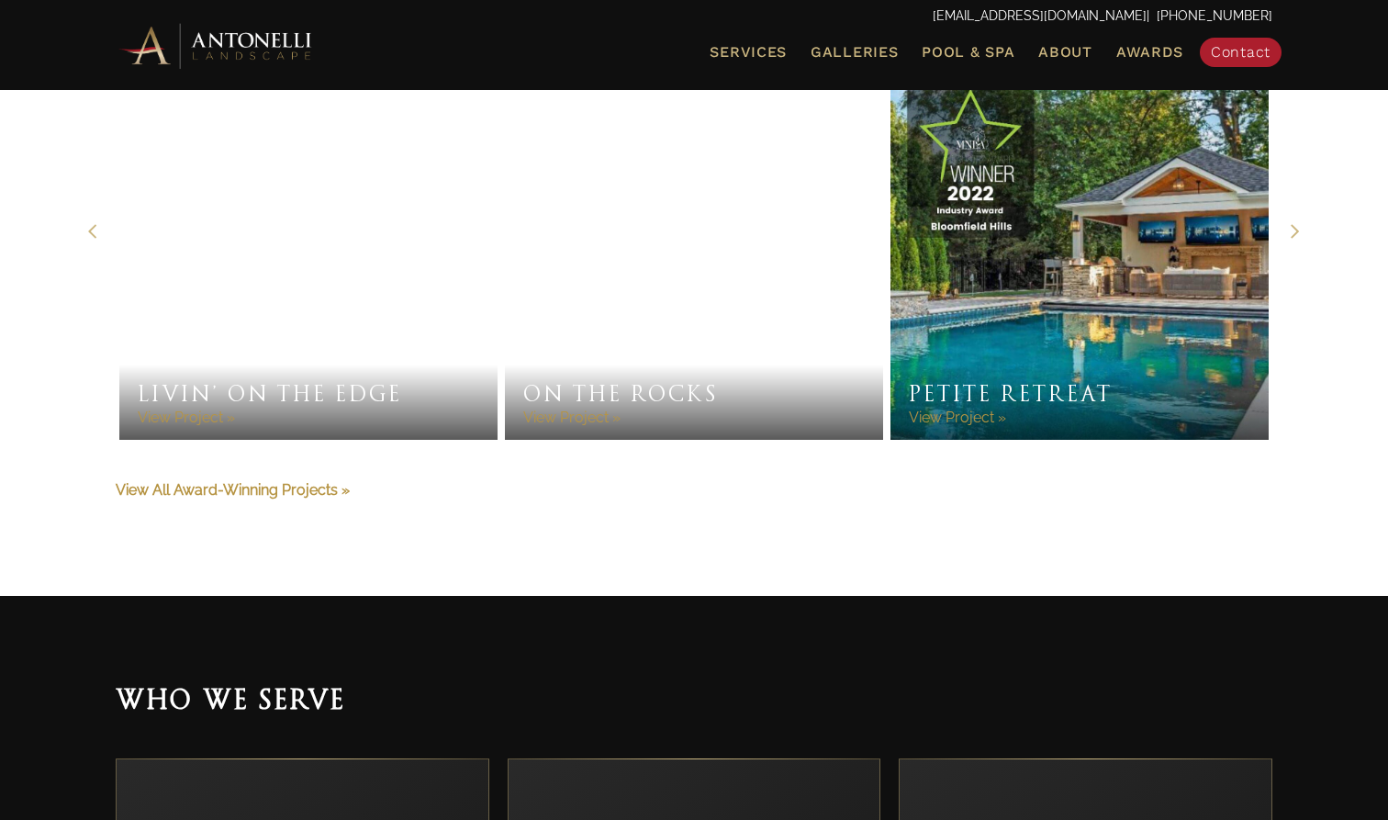
scroll to position [4484, 0]
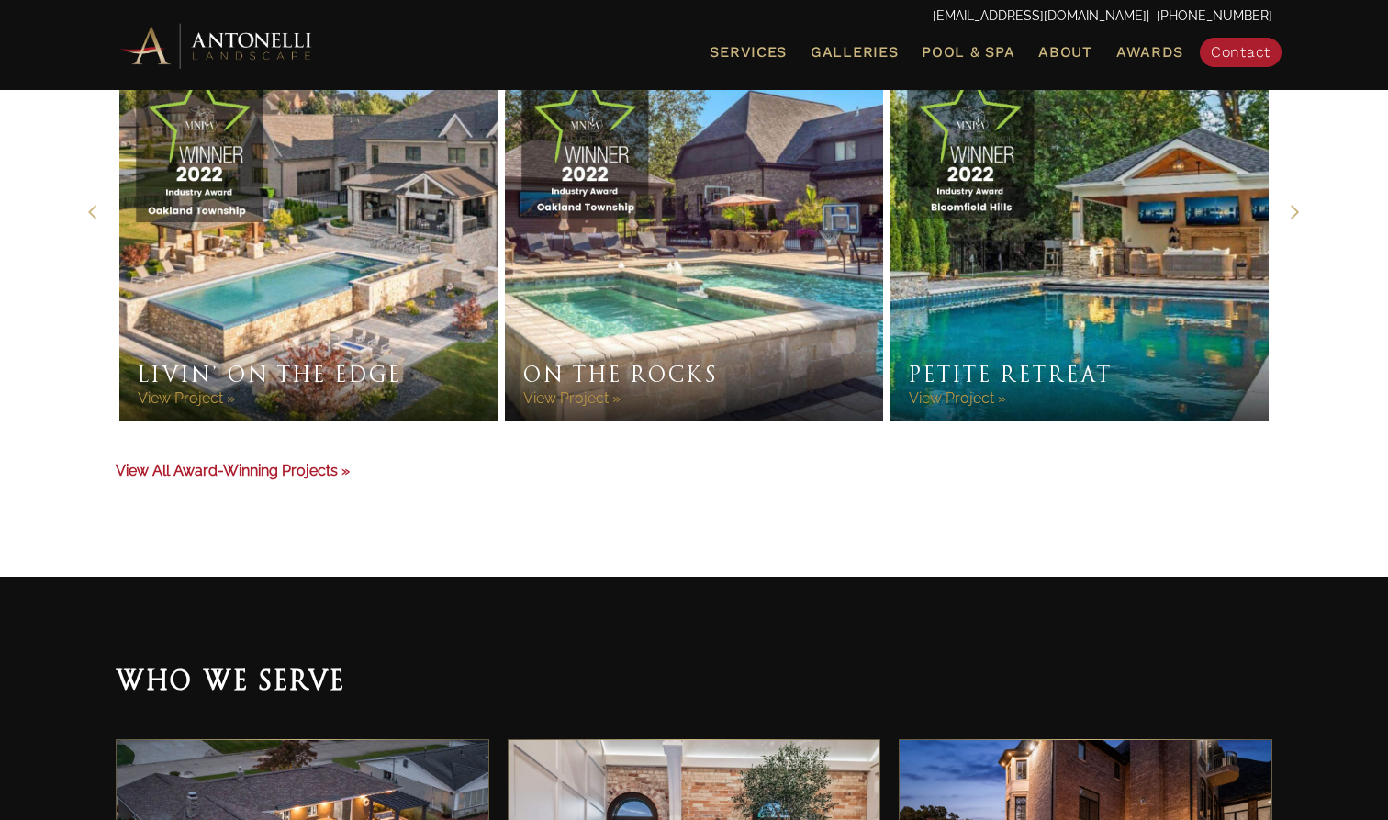
click at [310, 464] on link "View All Award-Winning Projects »" at bounding box center [233, 470] width 234 height 17
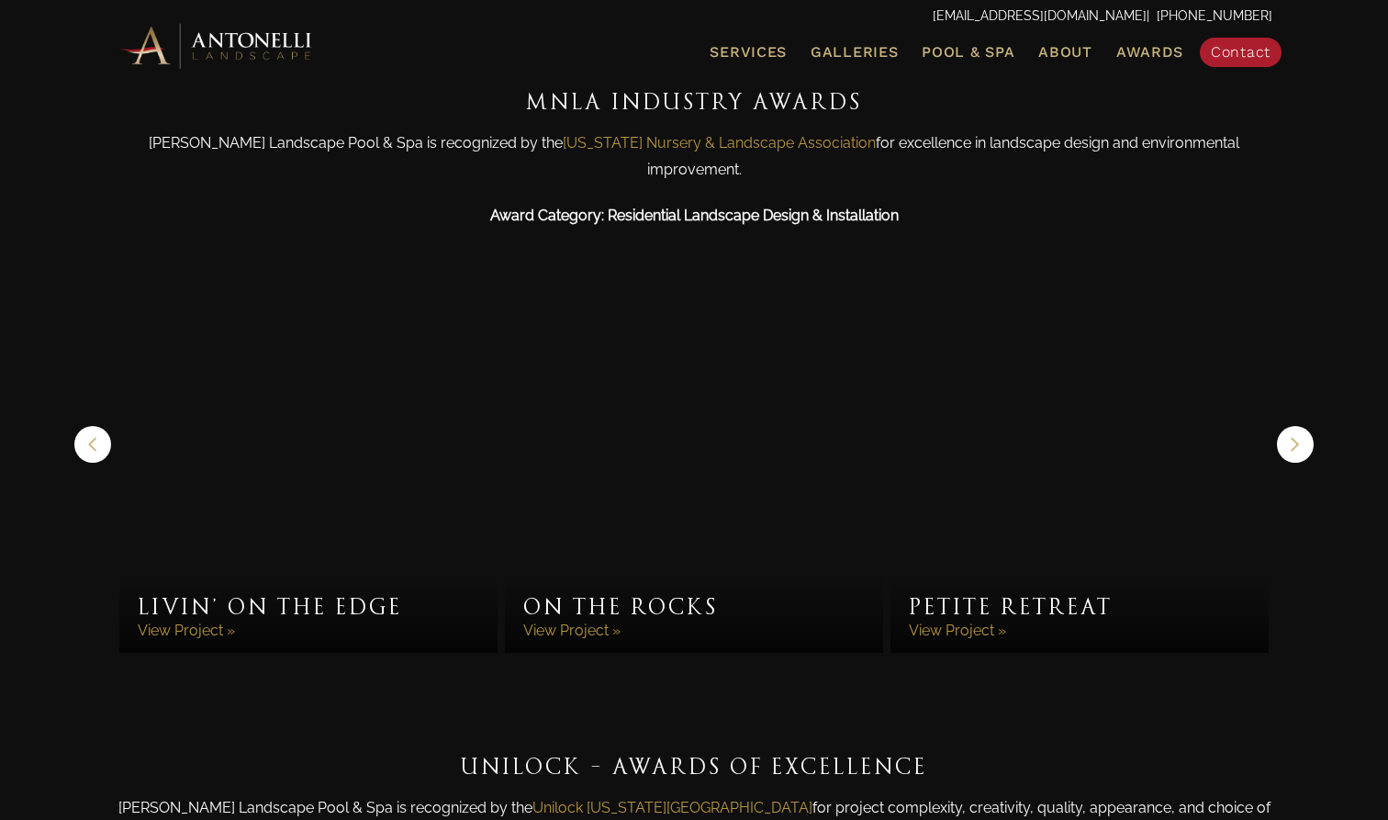
scroll to position [1399, 0]
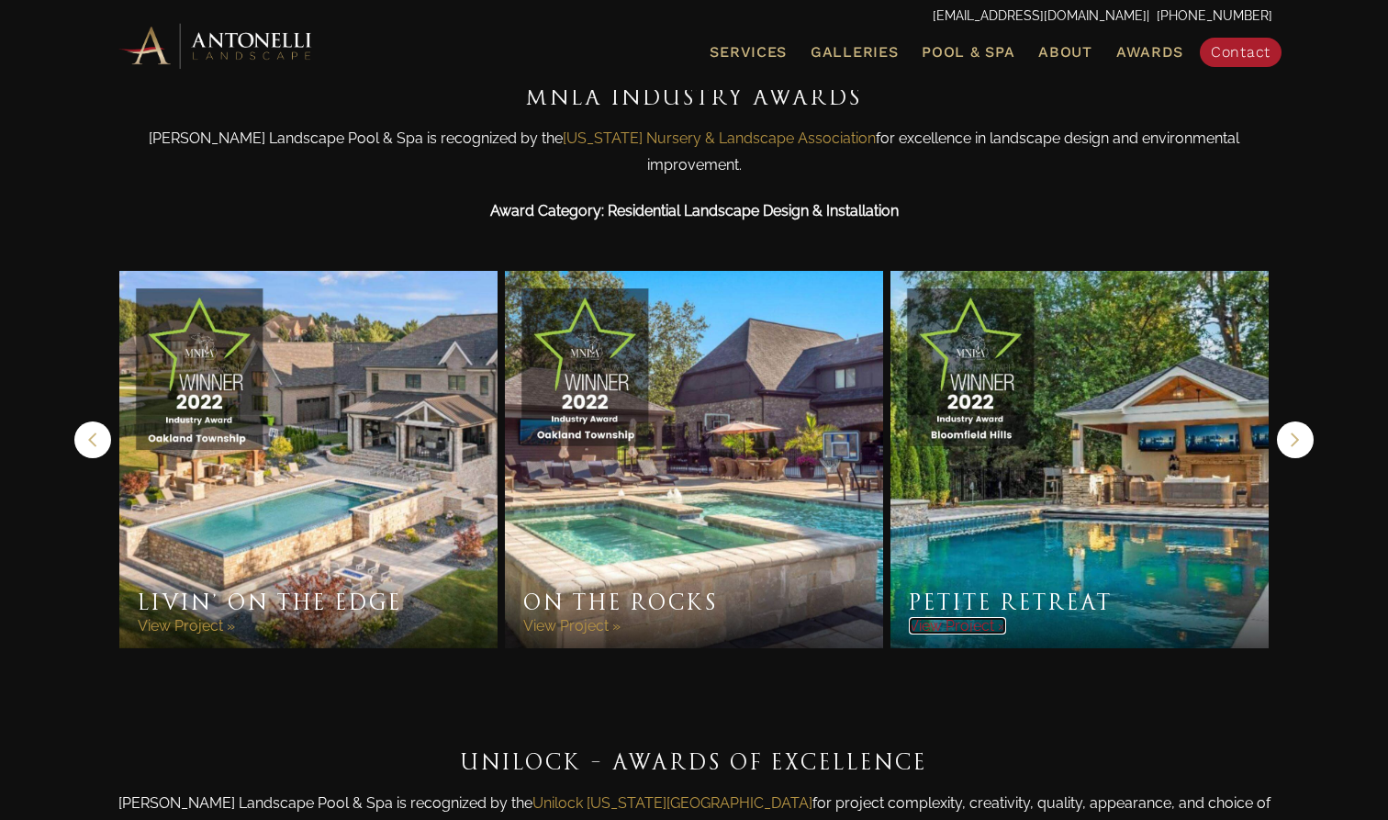
click at [970, 617] on link "View Project »" at bounding box center [957, 625] width 97 height 17
click at [1299, 426] on icon "button" at bounding box center [1295, 440] width 10 height 28
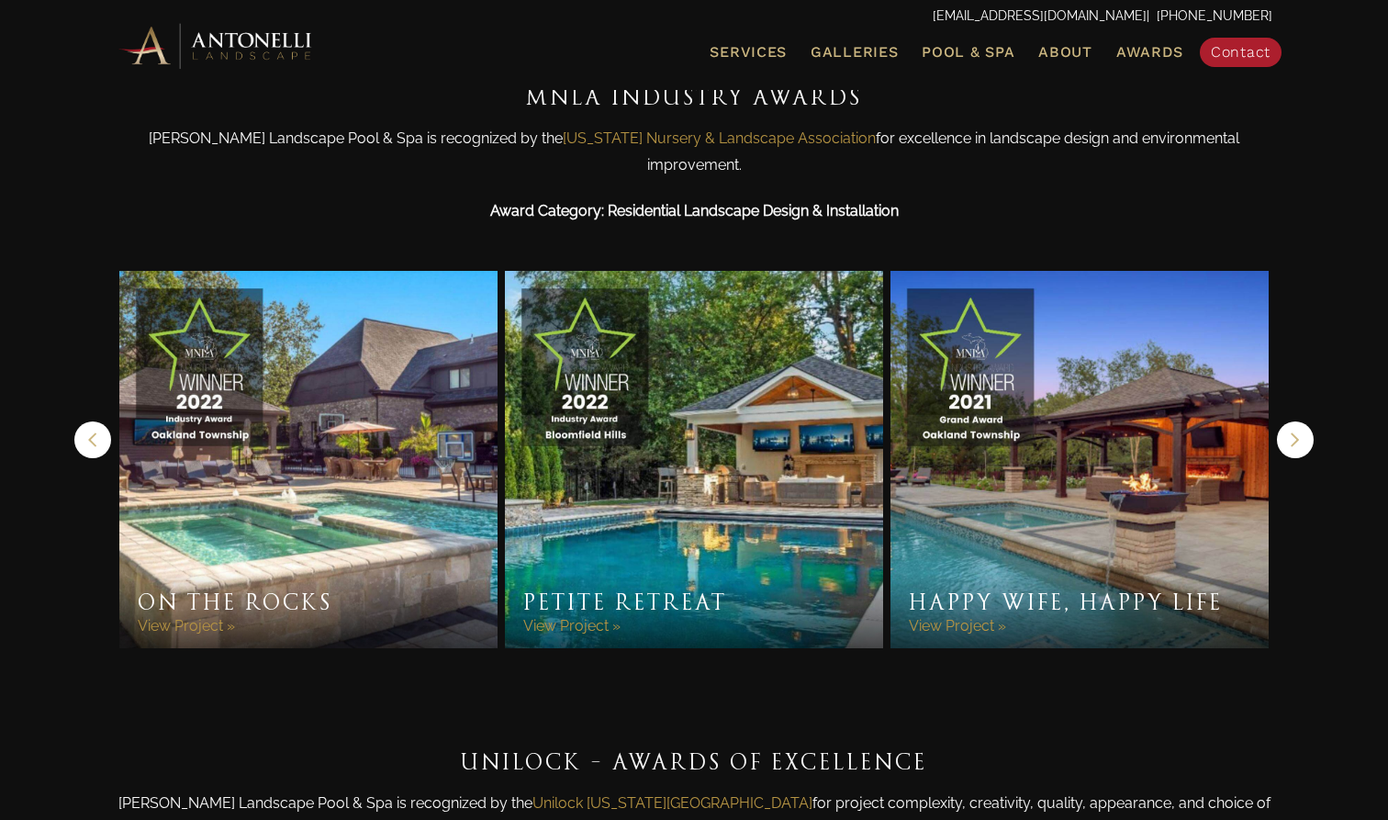
click at [1299, 426] on icon "button" at bounding box center [1295, 440] width 10 height 28
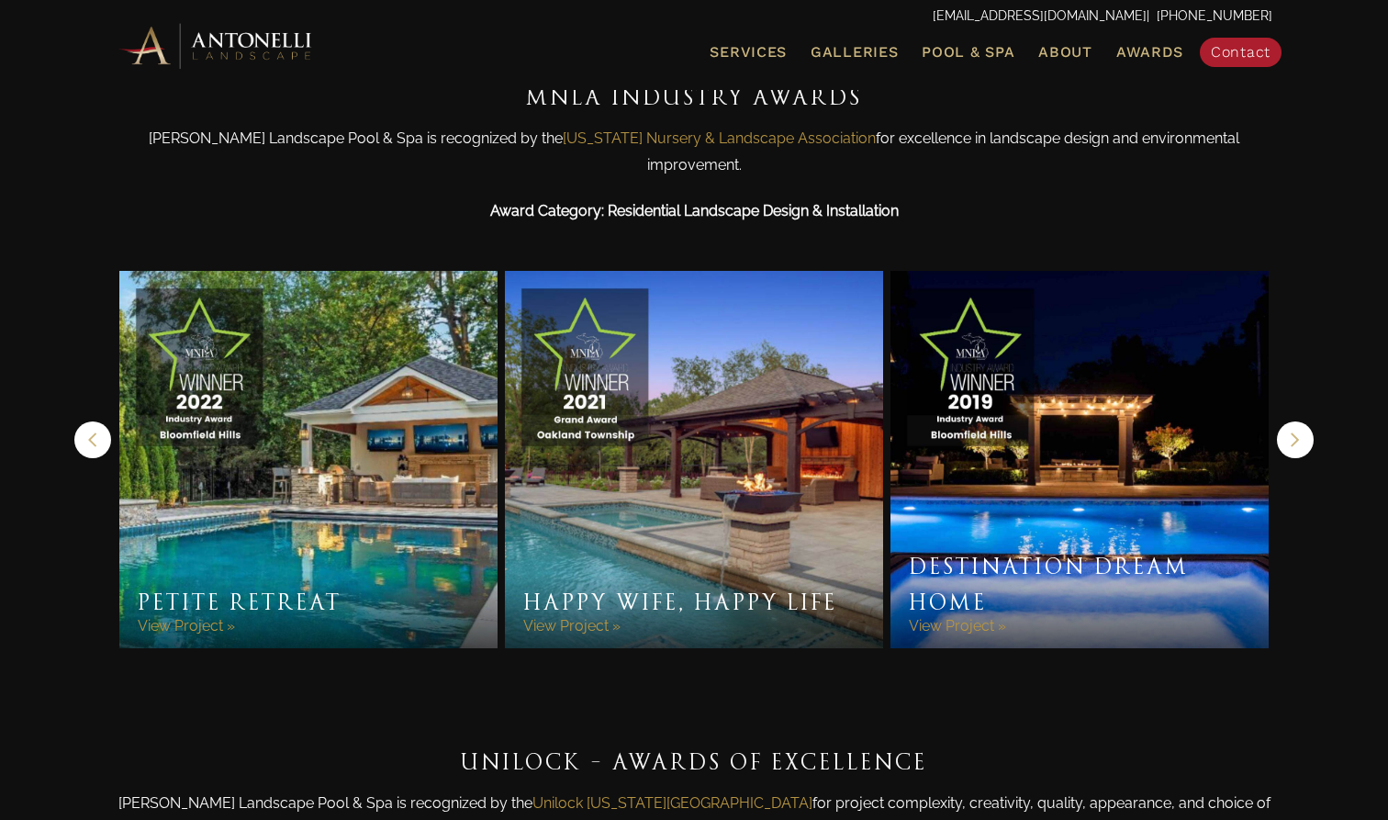
click at [1094, 388] on link "Destination Dream Home" at bounding box center [1079, 460] width 378 height 378
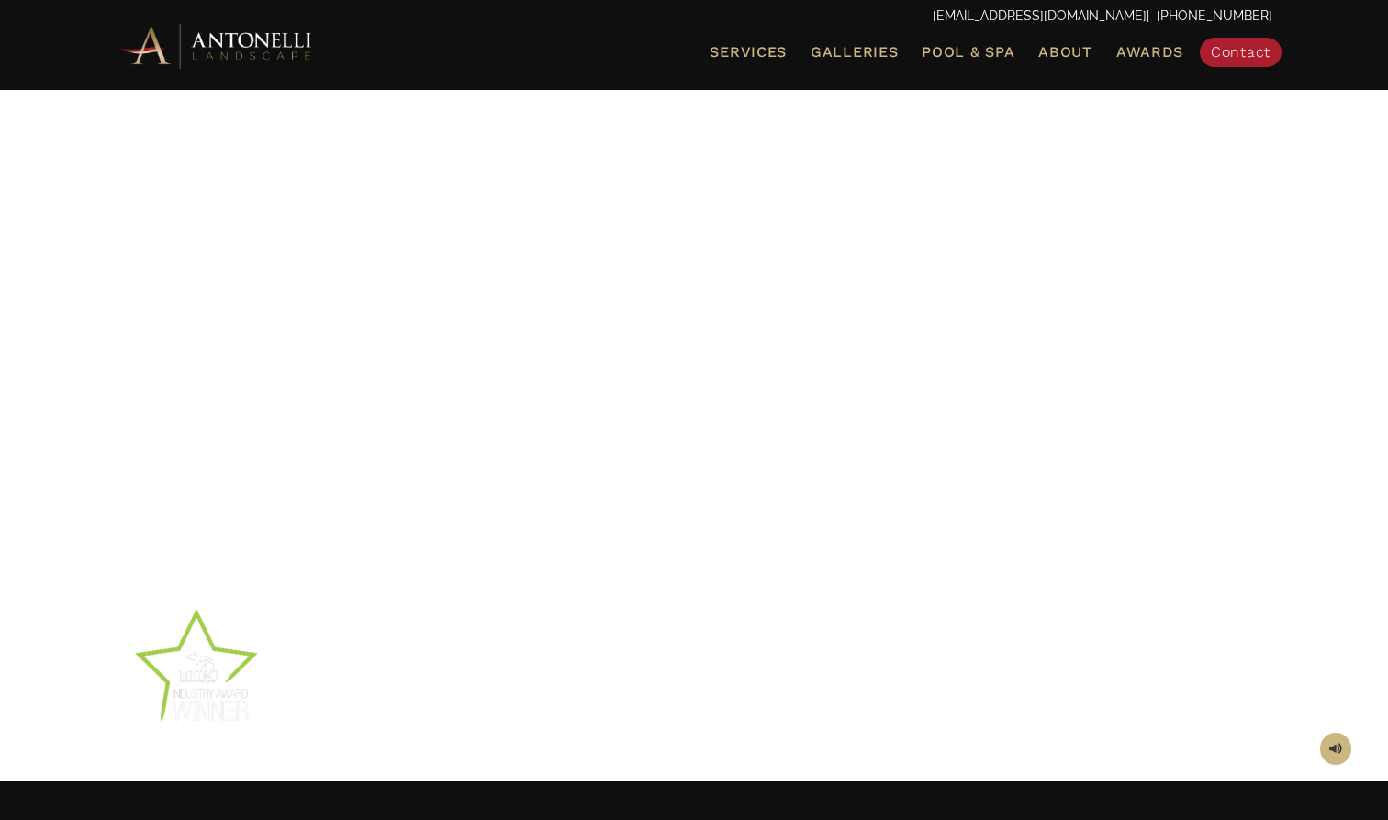
scroll to position [151, 0]
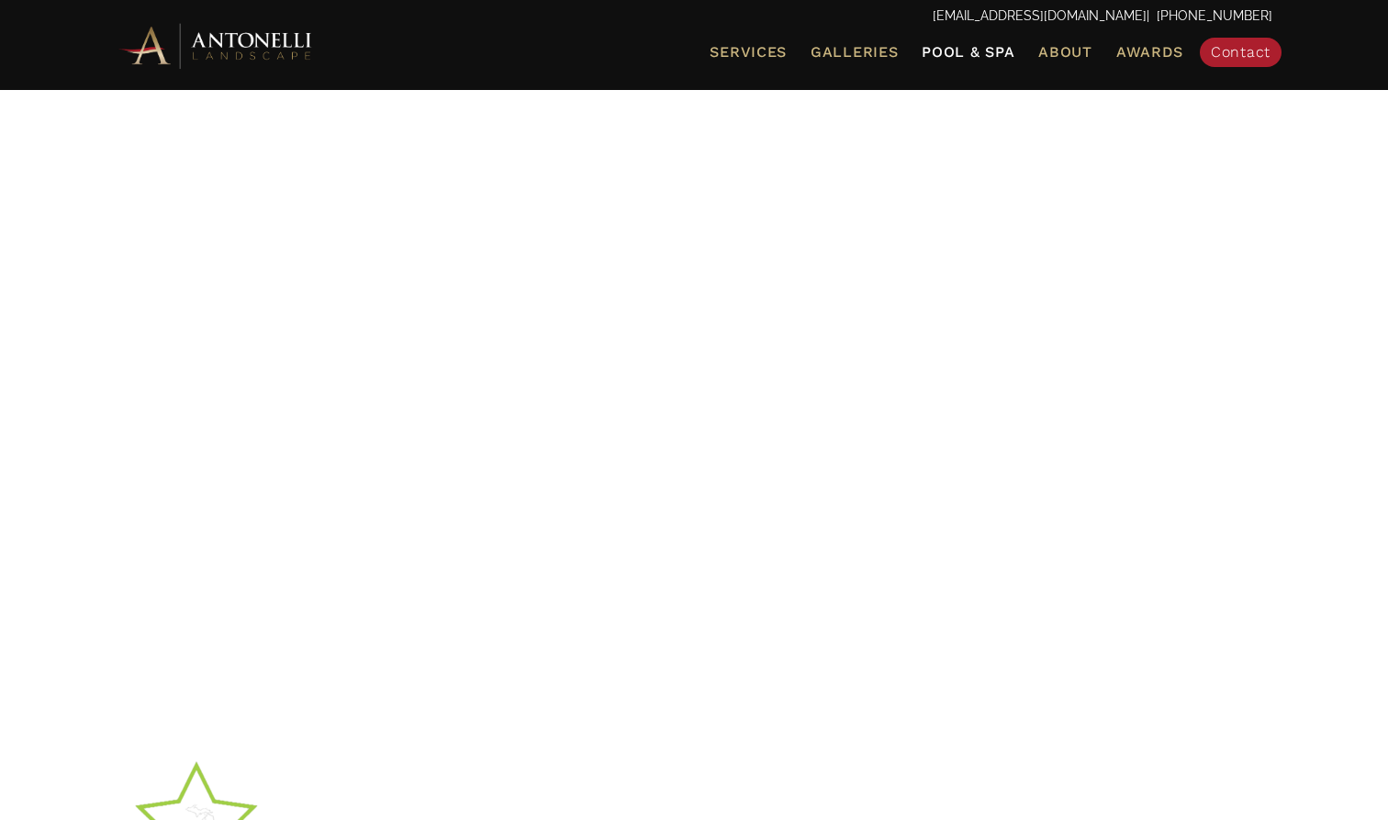
click at [969, 55] on span "Pool & Spa" at bounding box center [968, 51] width 93 height 17
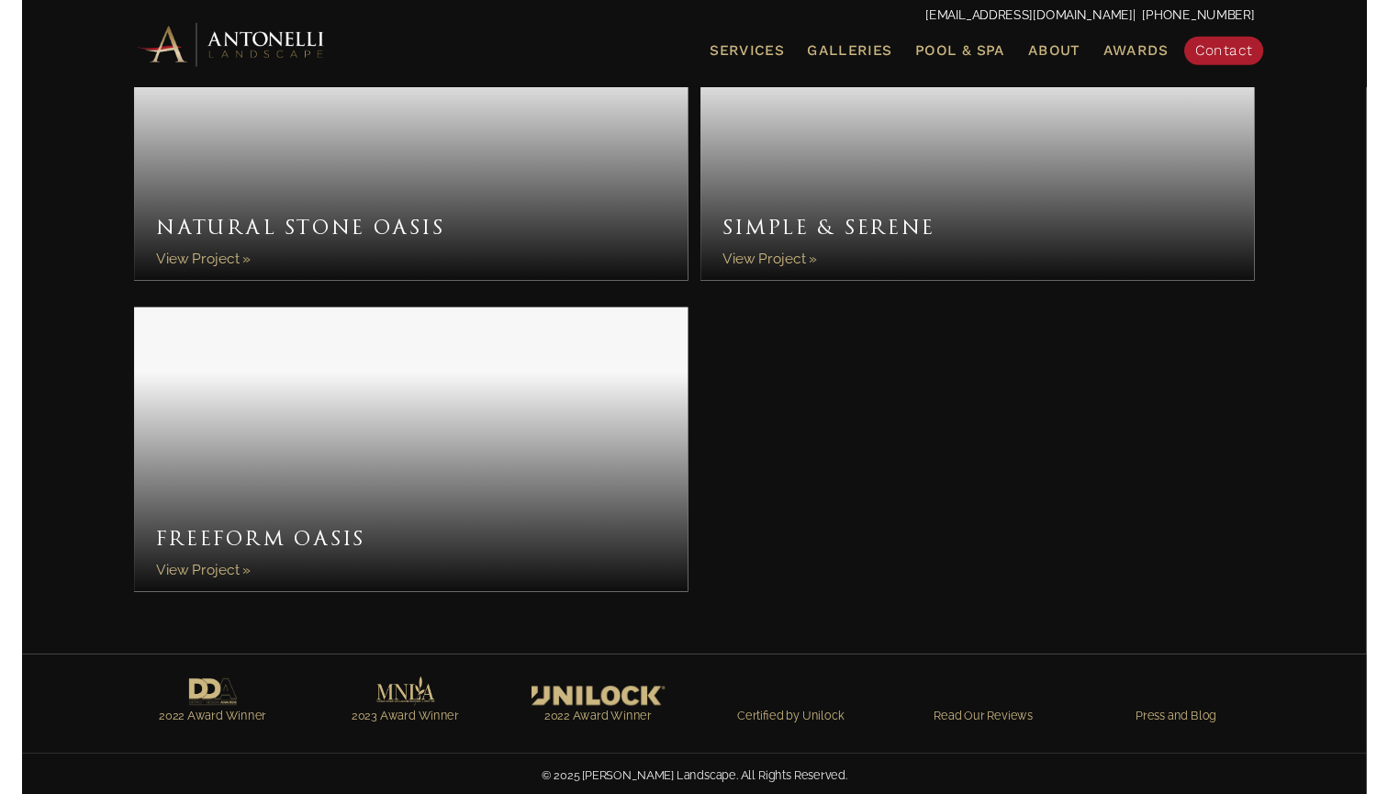
scroll to position [7189, 0]
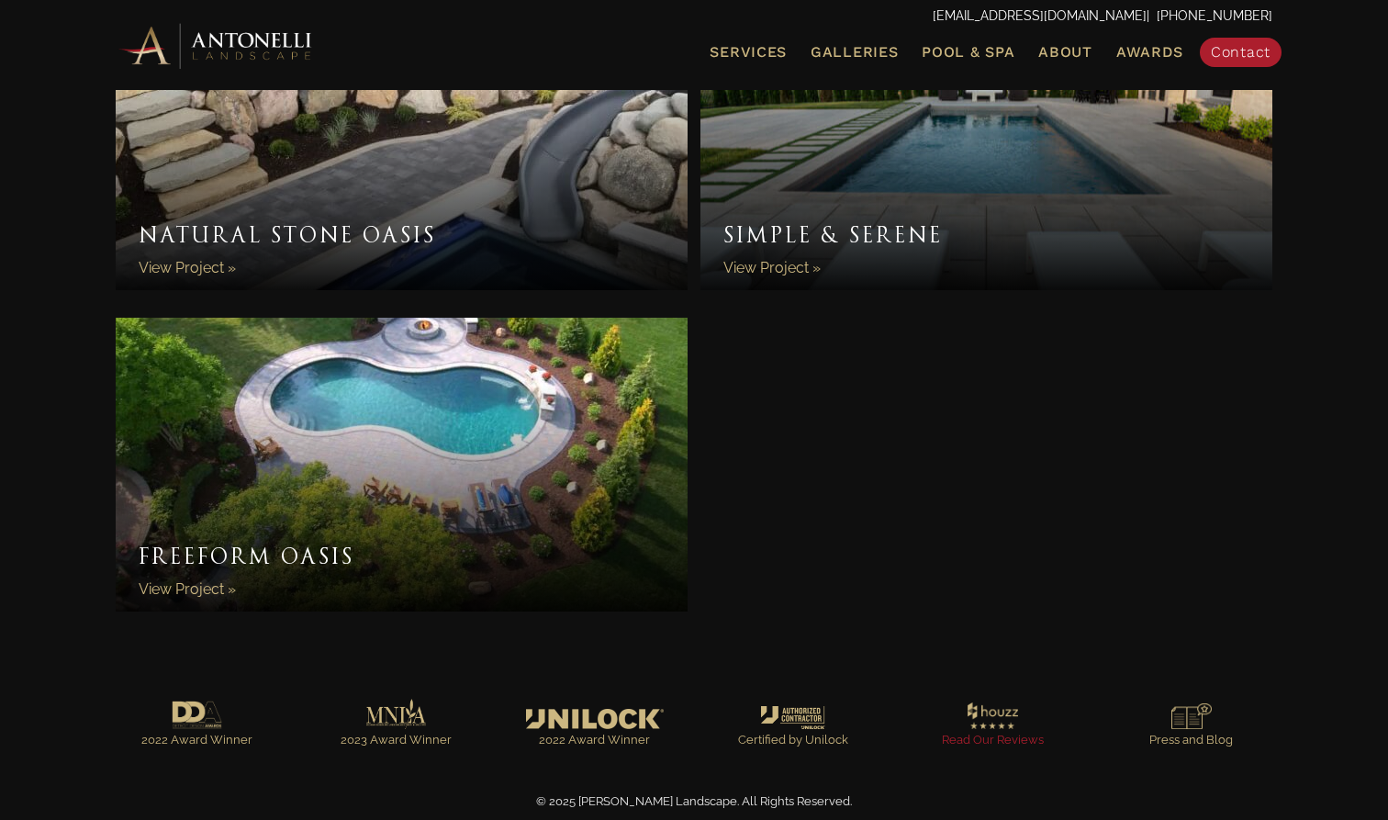
click at [1003, 724] on link "Go to https://www.houzz.com/professionals/landscape-architects-and-landscape-de…" at bounding box center [993, 729] width 162 height 62
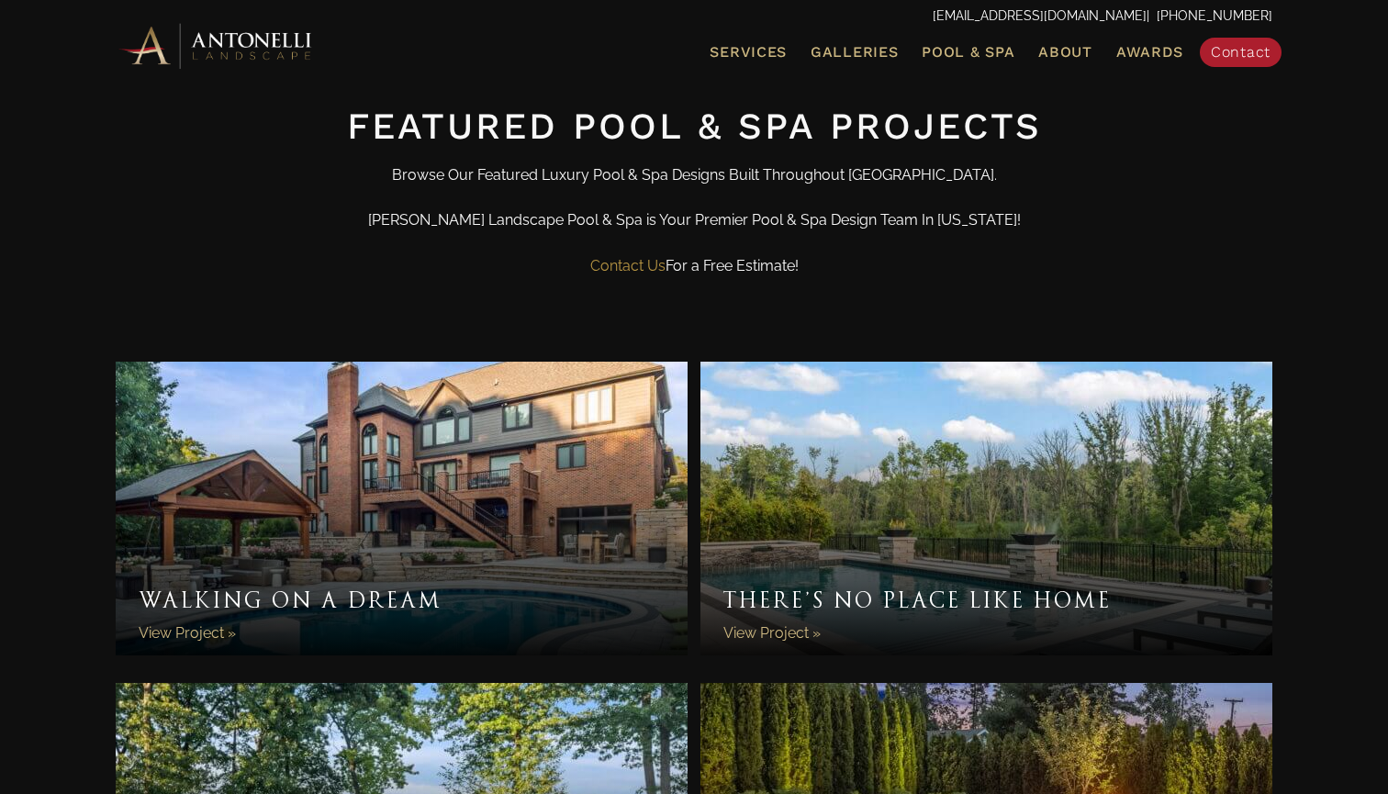
scroll to position [720, 0]
click at [632, 263] on link "Contact Us" at bounding box center [627, 265] width 75 height 17
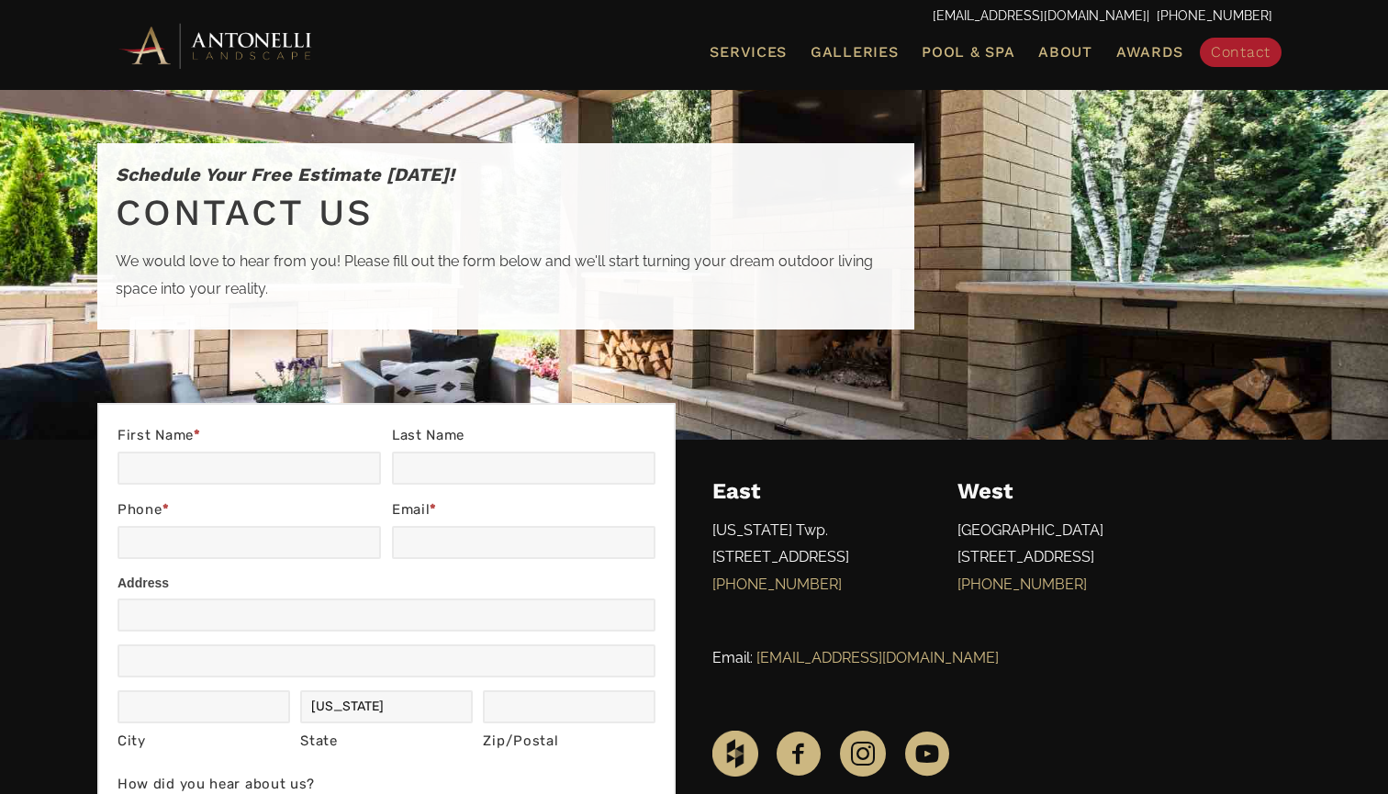
scroll to position [131, 0]
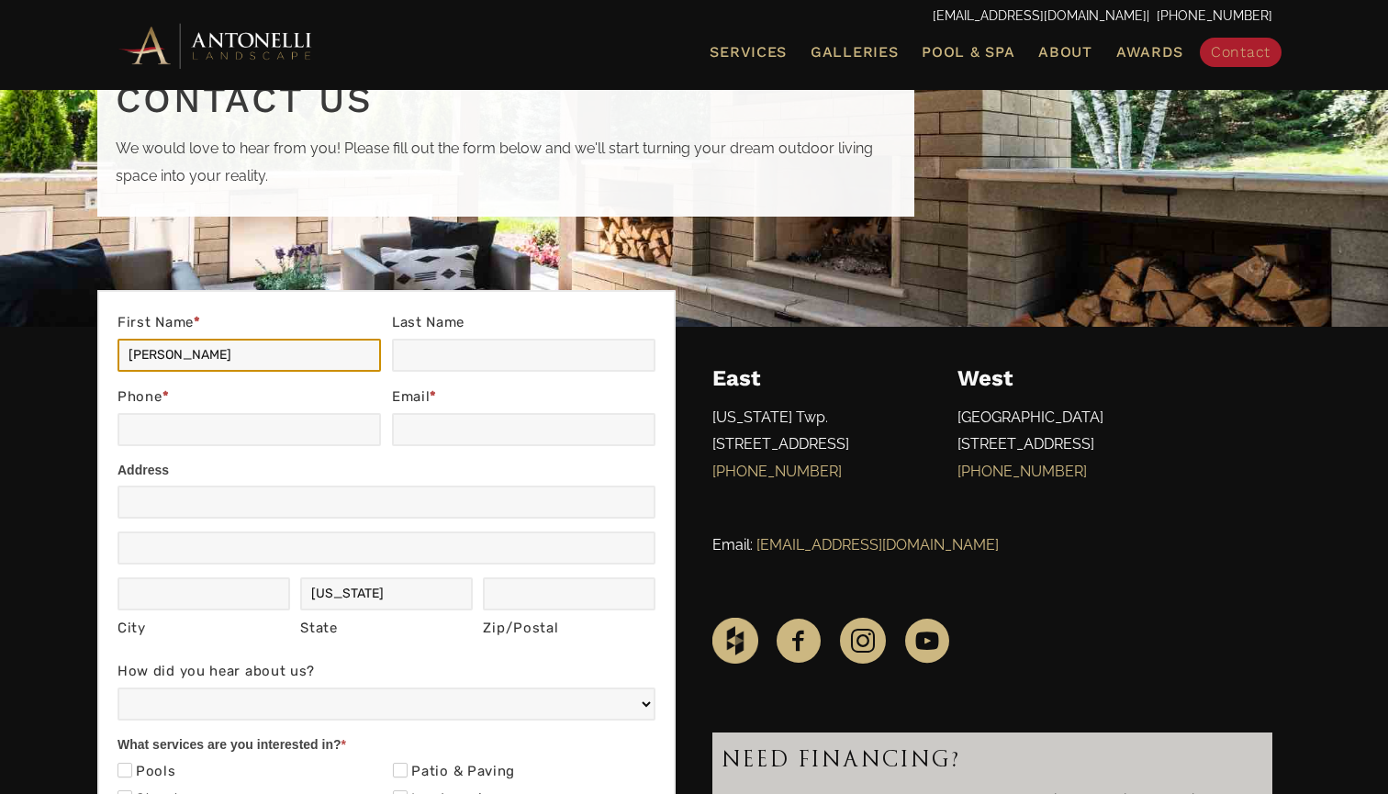
type input "[PERSON_NAME]"
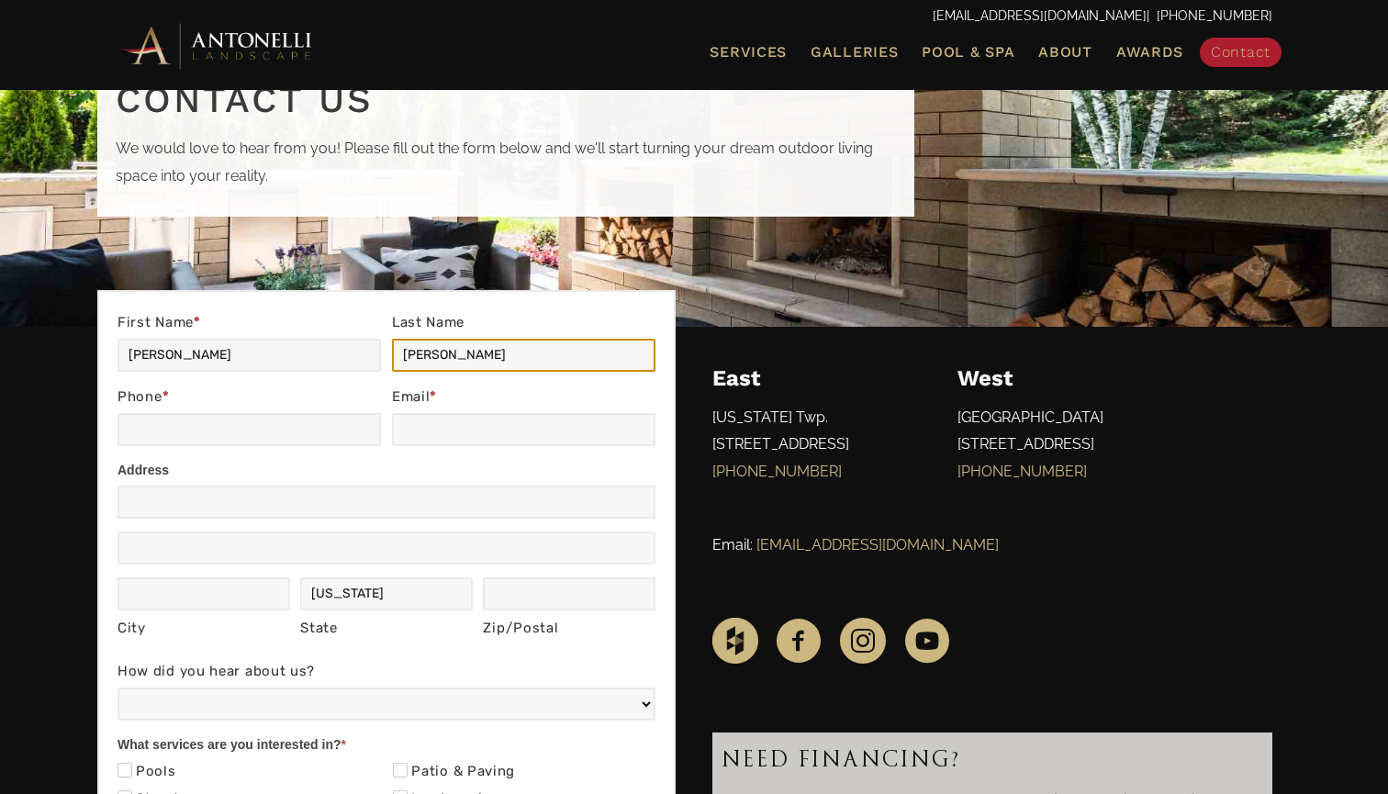
type input "[PERSON_NAME]"
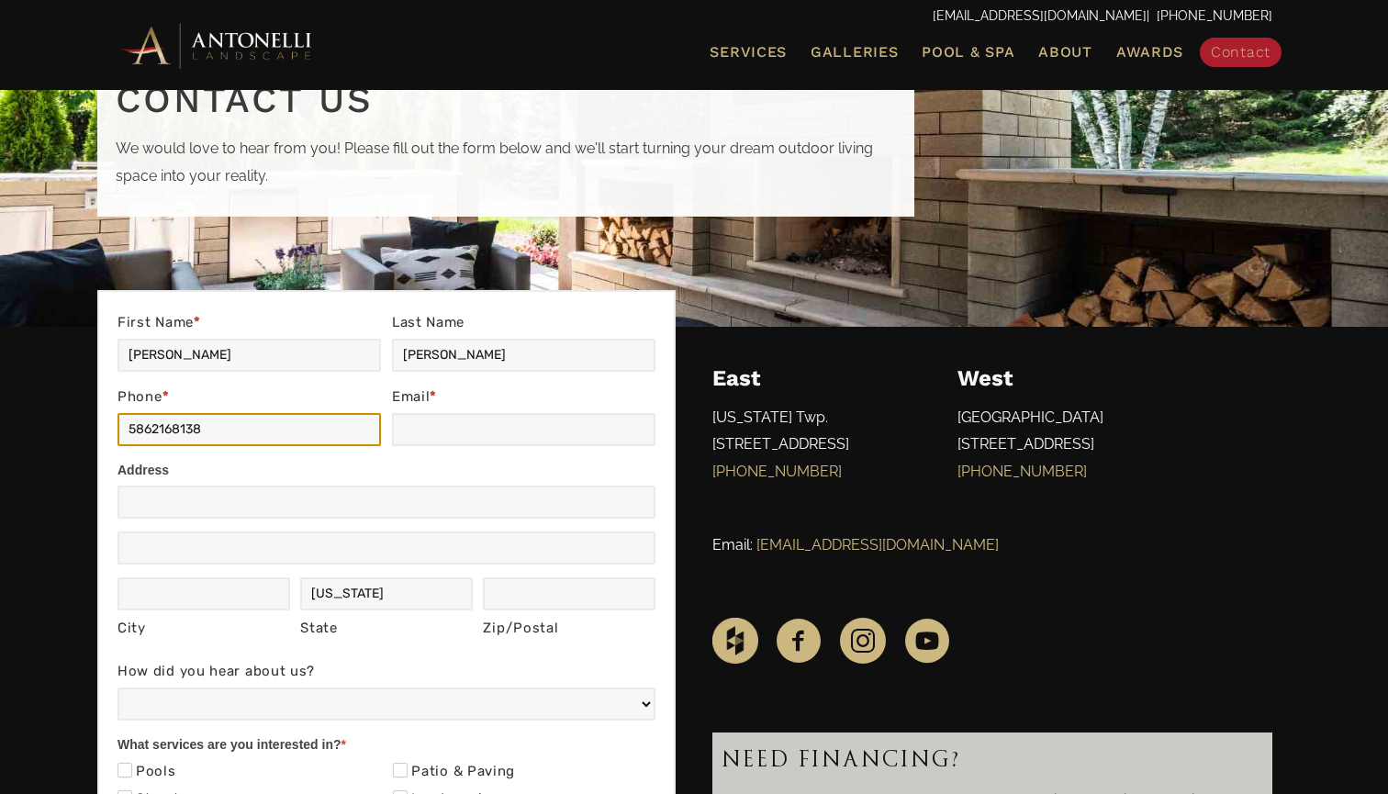
type input "5862168138"
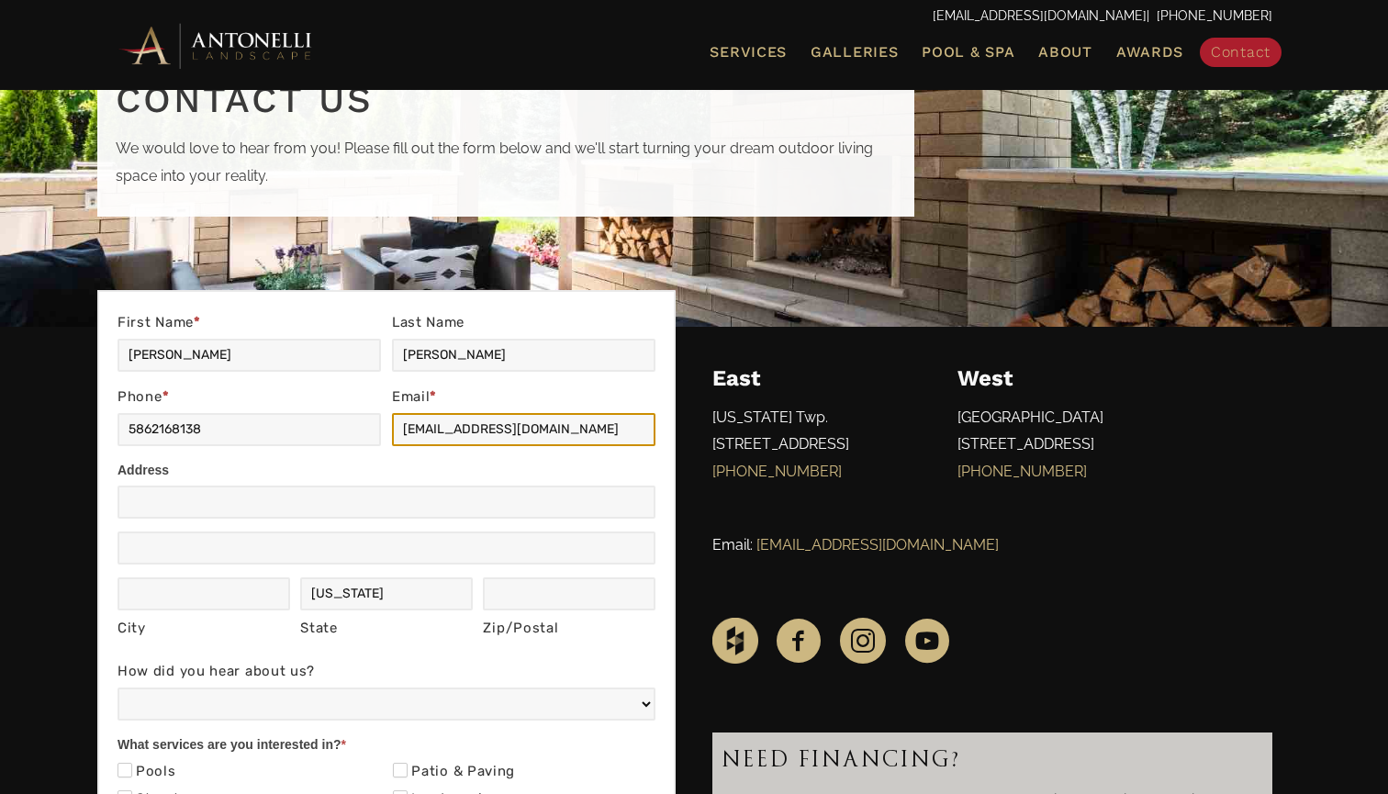
type input "[EMAIL_ADDRESS][DOMAIN_NAME]"
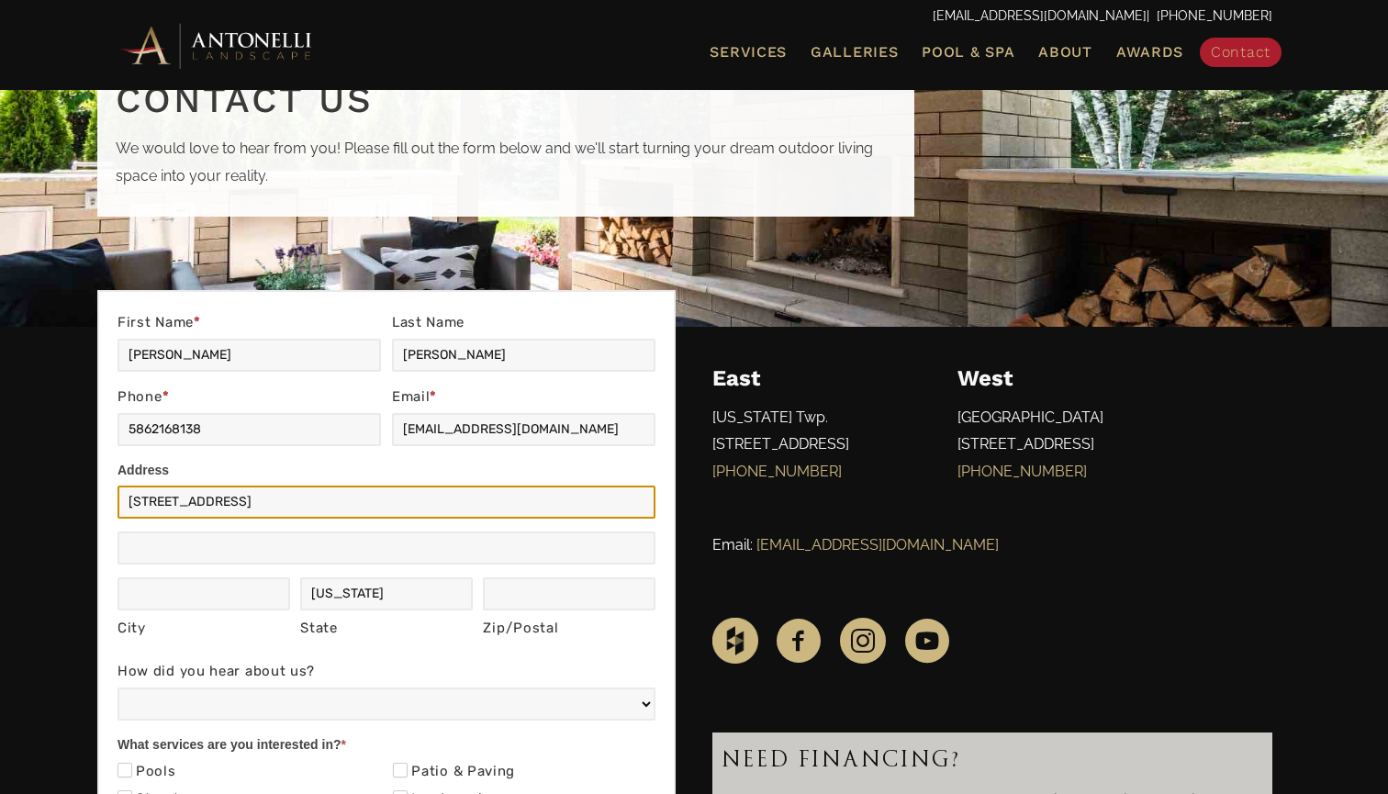
type input "[STREET_ADDRESS]"
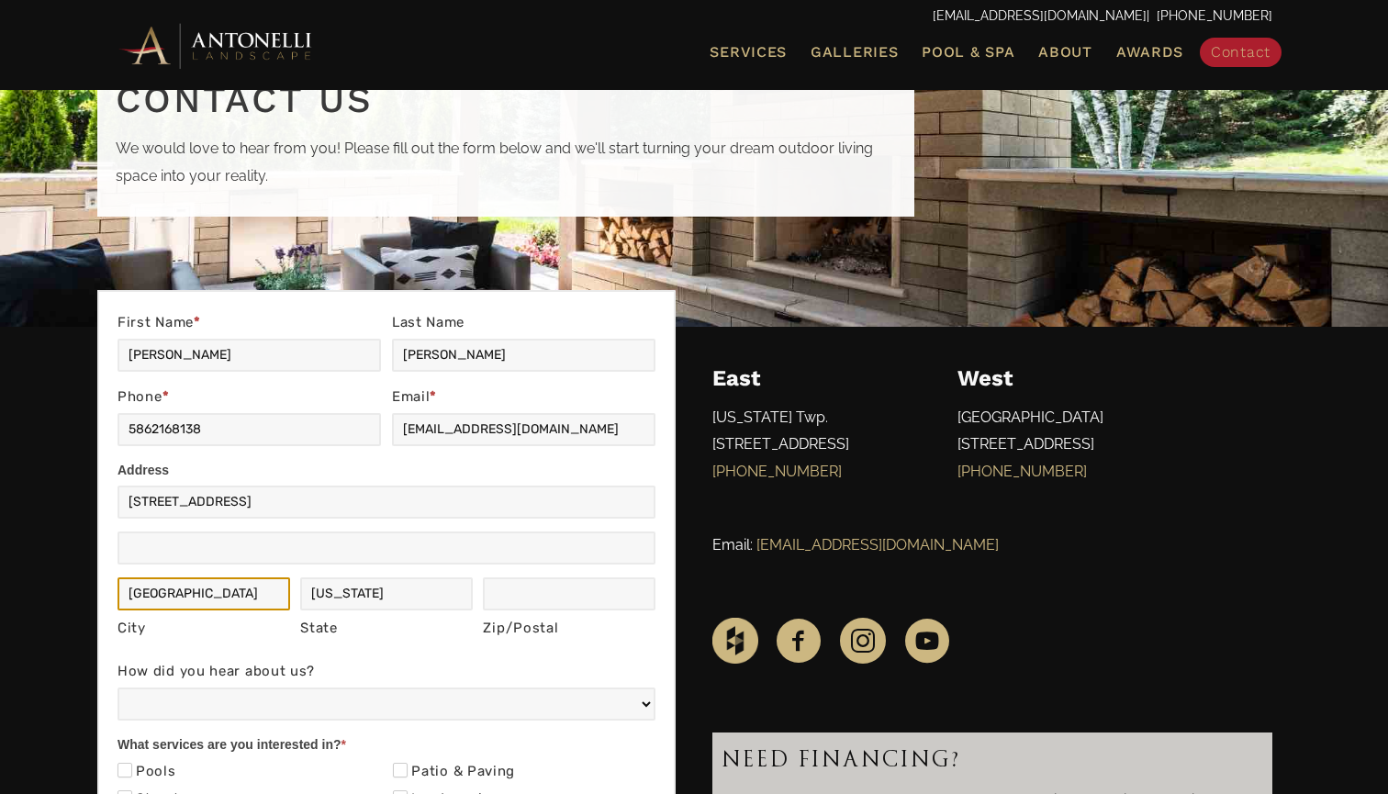
type input "[GEOGRAPHIC_DATA]"
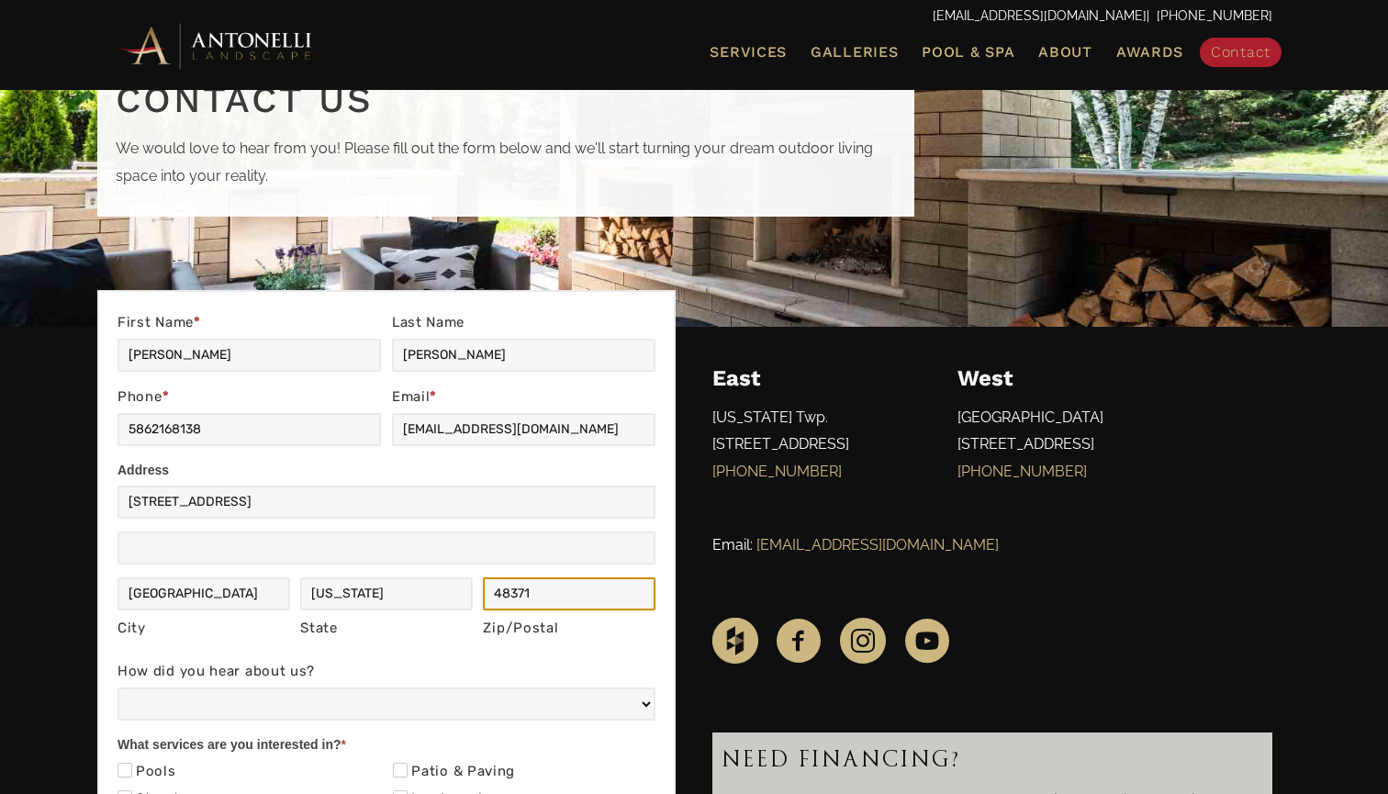
type input "48371"
click at [109, 560] on div "Contact Us First Name * Steve Last Name Jackson Phone * 5862168138 Email * sjac…" at bounding box center [386, 721] width 578 height 862
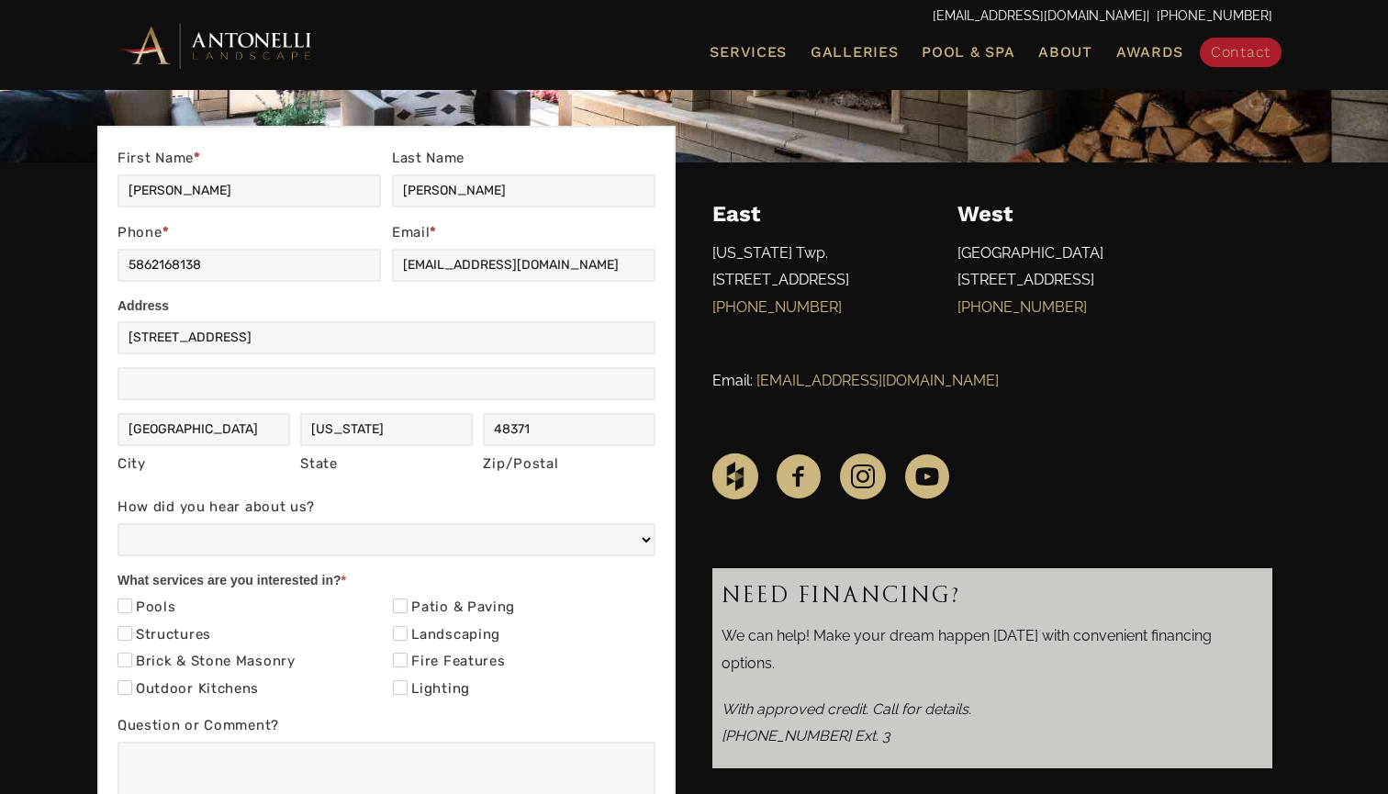
scroll to position [317, 0]
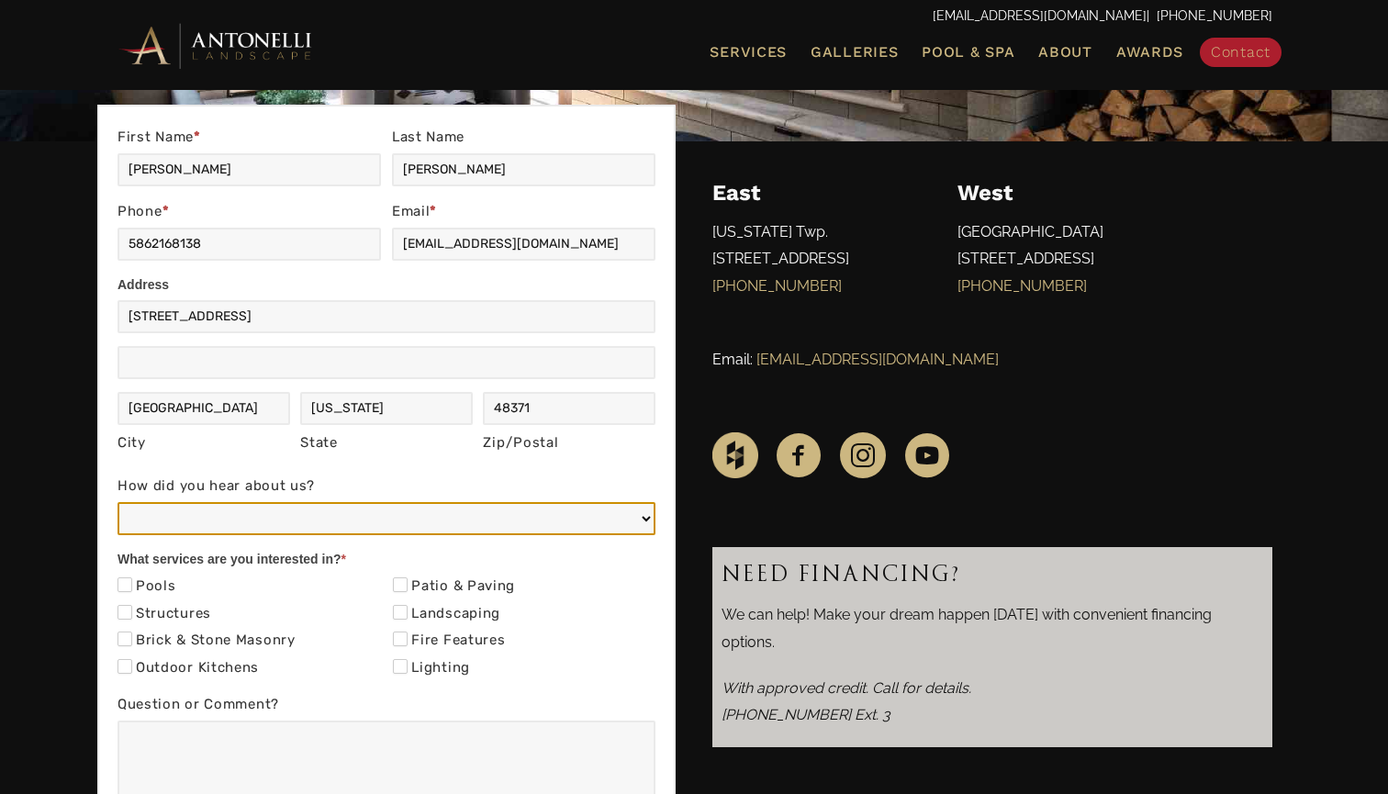
click at [207, 516] on select "Web/Google Search Social Media (e.g. Facebook, Instagram, LinkedIn) Referral (F…" at bounding box center [386, 518] width 538 height 33
select select "Web/Google Search"
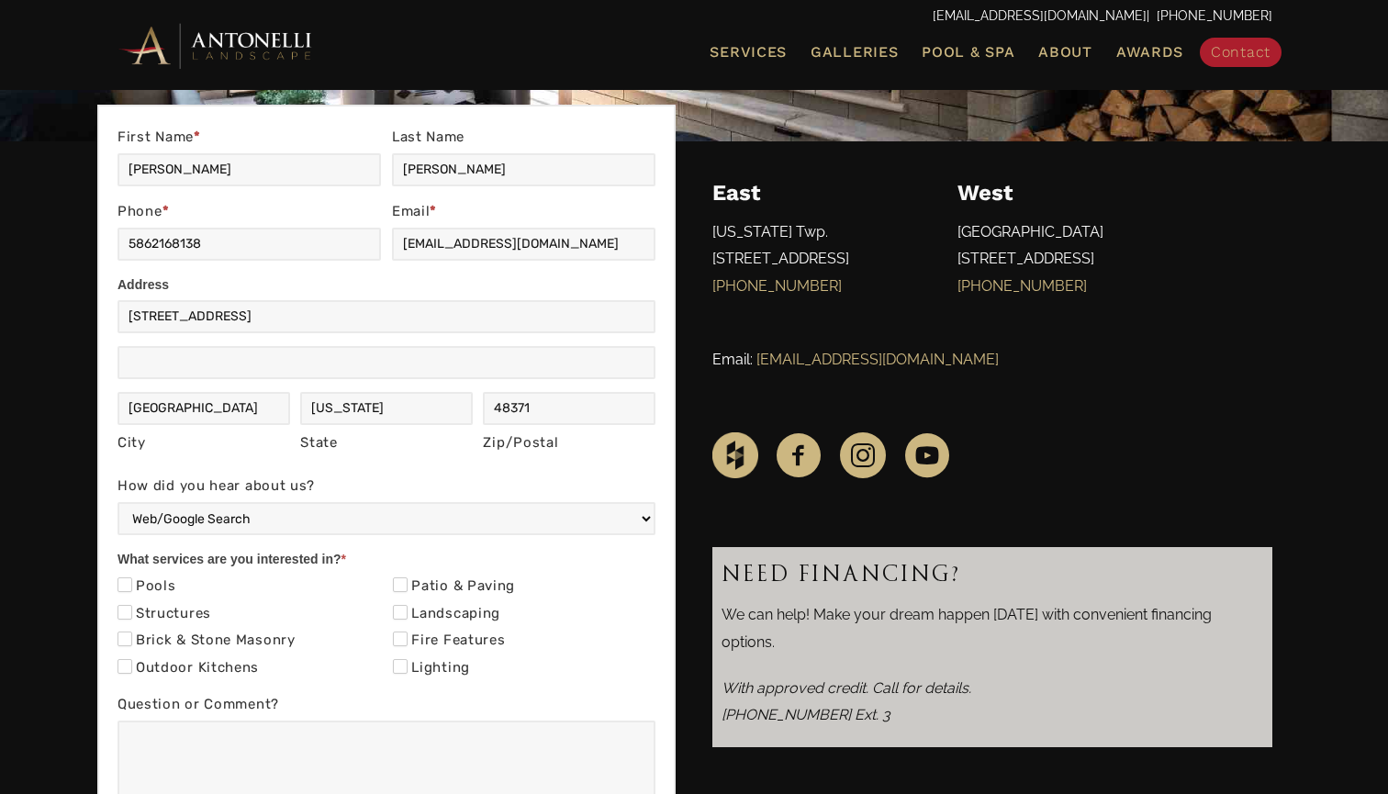
click at [152, 581] on label "Pools" at bounding box center [146, 586] width 59 height 18
click at [132, 581] on input "Pools" at bounding box center [124, 584] width 15 height 15
checkbox input "true"
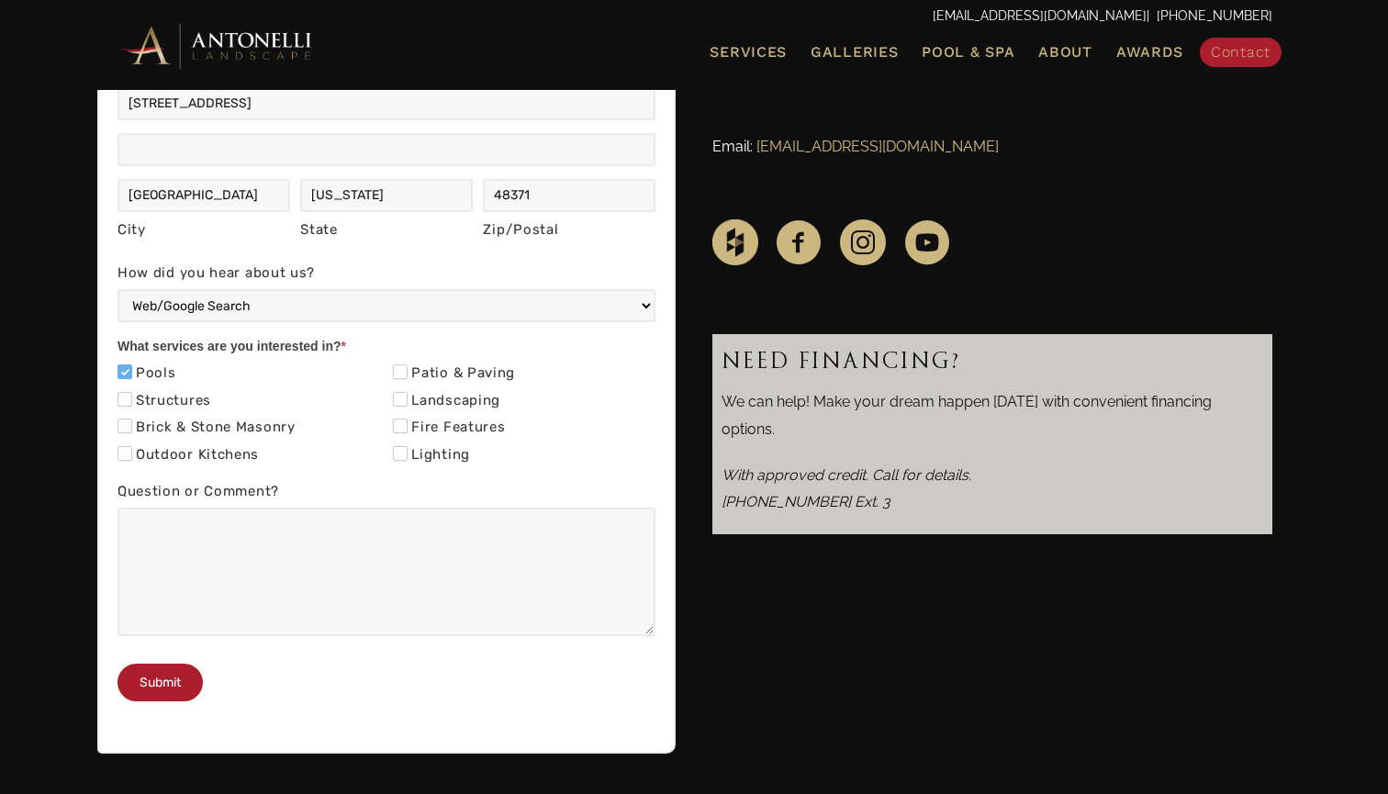
scroll to position [541, 0]
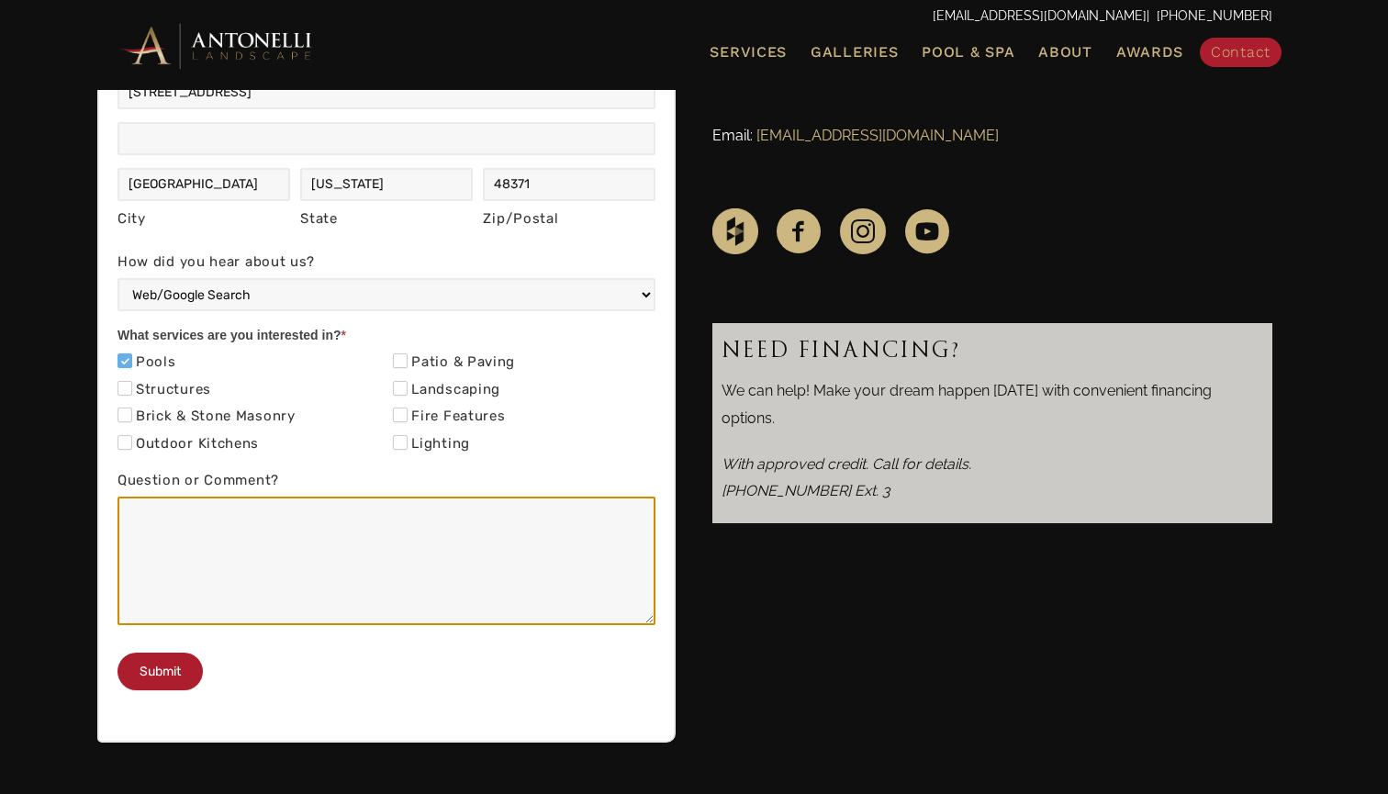
click at [198, 560] on textarea "Question or Comment?" at bounding box center [386, 561] width 538 height 129
type textarea "J"
type textarea "Looking to quote out an in ground pool project."
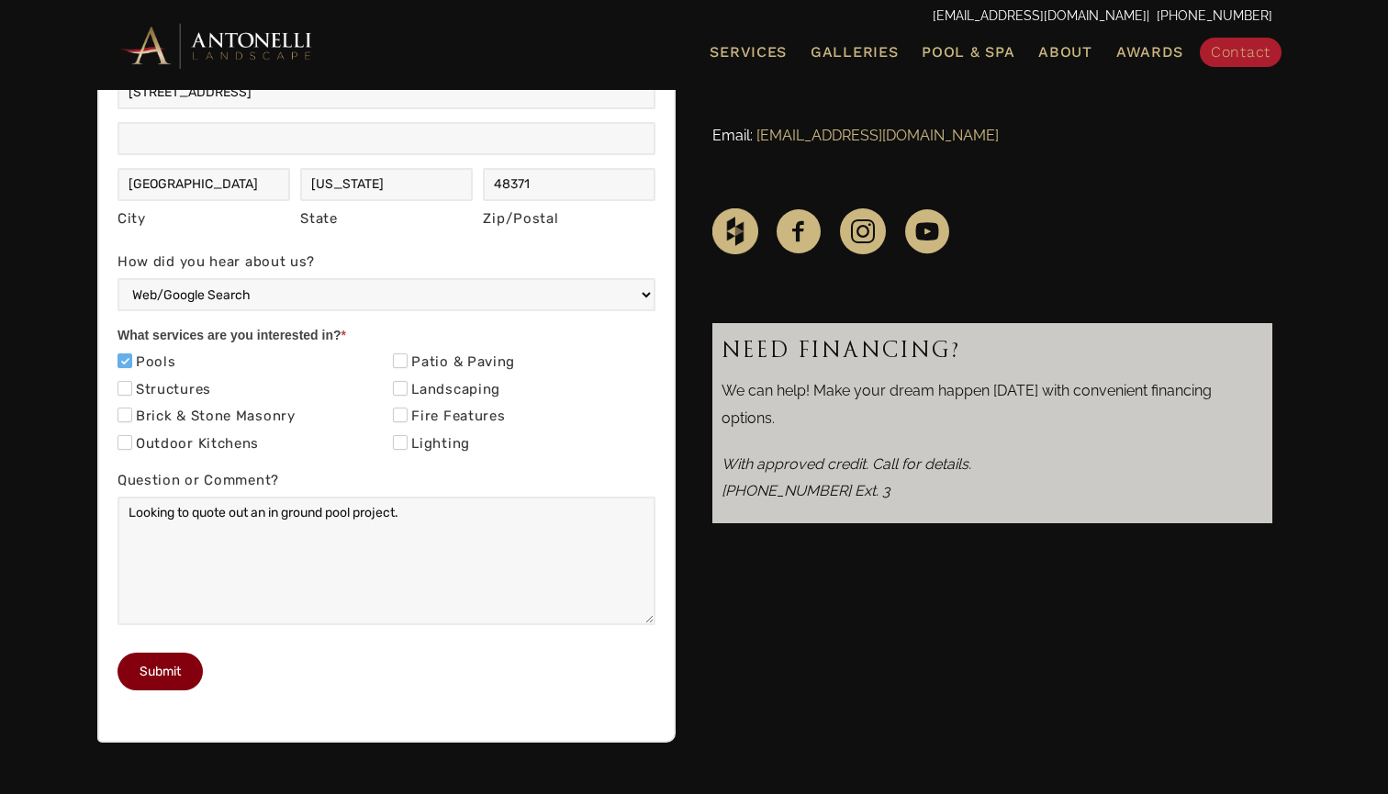
click at [155, 690] on button "Submit" at bounding box center [159, 672] width 85 height 38
